Goal: Task Accomplishment & Management: Manage account settings

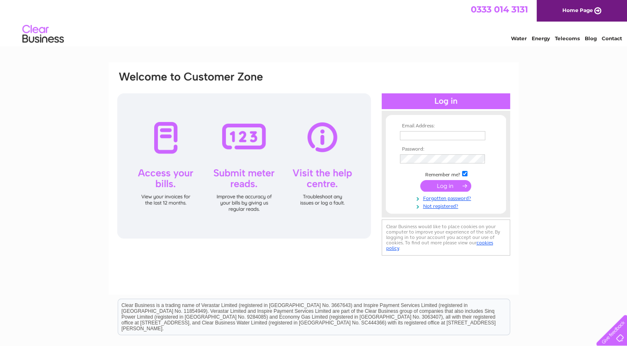
click at [431, 134] on input "text" at bounding box center [442, 135] width 85 height 9
type input "hfrancesglendinning@gmail.com"
click at [420, 180] on input "submit" at bounding box center [445, 186] width 51 height 12
click at [433, 185] on input "submit" at bounding box center [445, 186] width 51 height 12
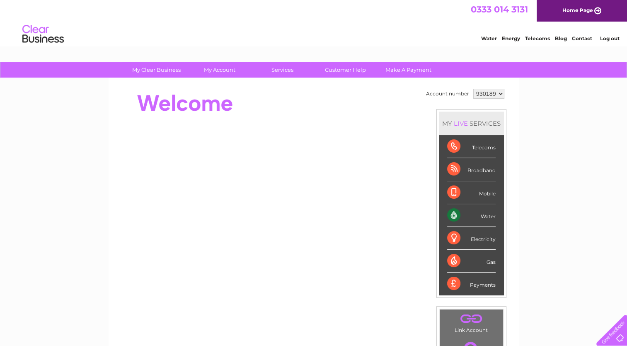
click at [468, 214] on div "Water" at bounding box center [471, 215] width 49 height 23
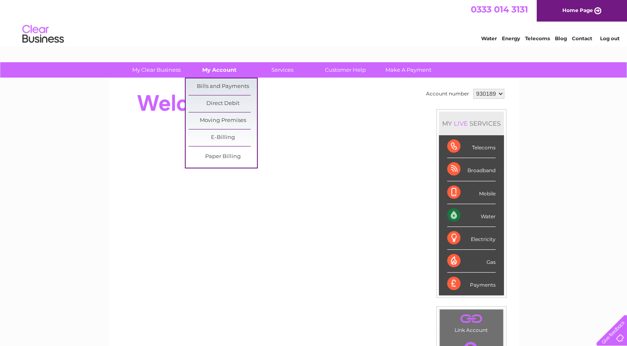
click at [221, 70] on link "My Account" at bounding box center [219, 69] width 68 height 15
click at [213, 90] on link "Bills and Payments" at bounding box center [223, 86] width 68 height 17
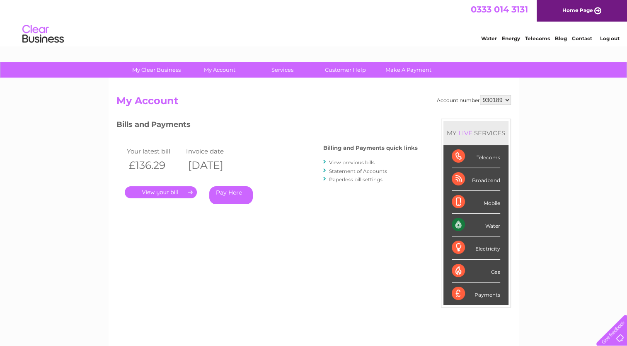
click at [177, 192] on link "." at bounding box center [161, 192] width 72 height 12
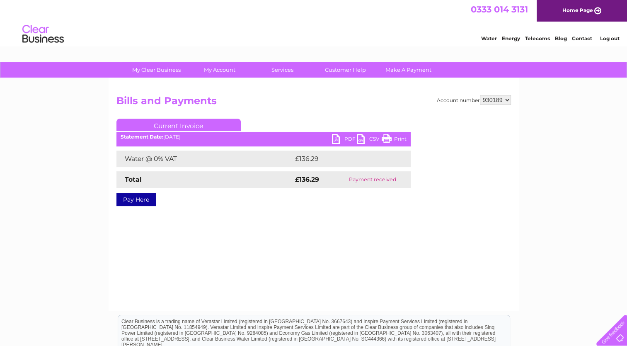
click at [338, 138] on link "PDF" at bounding box center [344, 140] width 25 height 12
click at [610, 36] on link "Log out" at bounding box center [609, 38] width 19 height 6
